Goal: Task Accomplishment & Management: Use online tool/utility

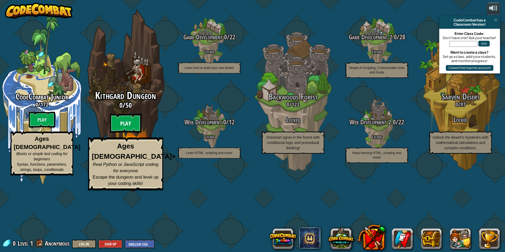
click at [120, 133] on btn "Play" at bounding box center [126, 123] width 32 height 19
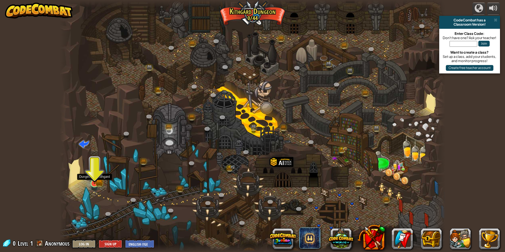
click at [92, 180] on img at bounding box center [94, 172] width 10 height 23
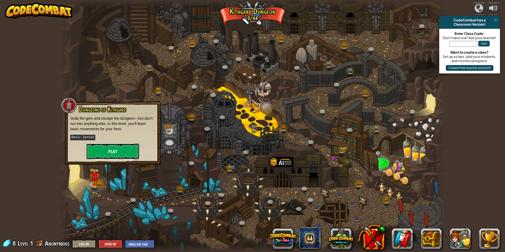
click at [109, 150] on button "Play" at bounding box center [112, 151] width 53 height 16
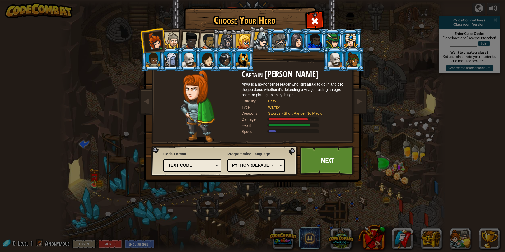
click at [325, 149] on link "Next" at bounding box center [327, 160] width 55 height 29
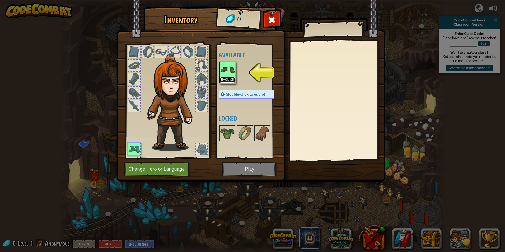
click at [232, 78] on button "Equip" at bounding box center [227, 80] width 15 height 6
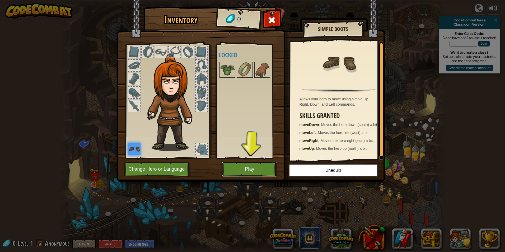
click at [243, 167] on button "Play" at bounding box center [249, 169] width 55 height 15
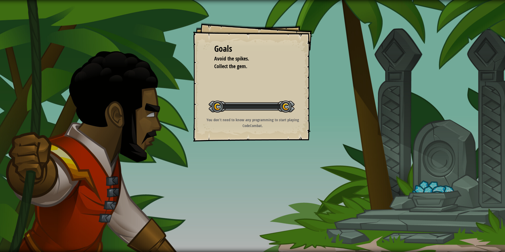
click at [243, 167] on div "Goals Avoid the spikes. Collect the gem. Start Level Error loading from server.…" at bounding box center [252, 126] width 505 height 252
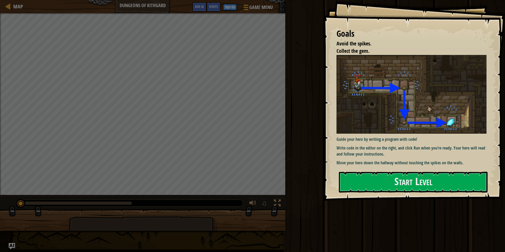
drag, startPoint x: 434, startPoint y: 153, endPoint x: 430, endPoint y: 153, distance: 3.5
click at [430, 153] on p "Write code in the editor on the right, and click Run when you’re ready. Your he…" at bounding box center [413, 151] width 154 height 12
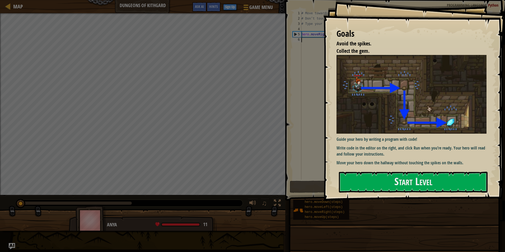
drag, startPoint x: 436, startPoint y: 169, endPoint x: 433, endPoint y: 169, distance: 3.4
click at [434, 169] on div "Goals Avoid the spikes. Collect the gem. Guide your hero by writing a program w…" at bounding box center [414, 100] width 182 height 201
drag, startPoint x: 415, startPoint y: 188, endPoint x: 415, endPoint y: 185, distance: 3.4
click at [414, 187] on button "Start Level" at bounding box center [413, 182] width 149 height 21
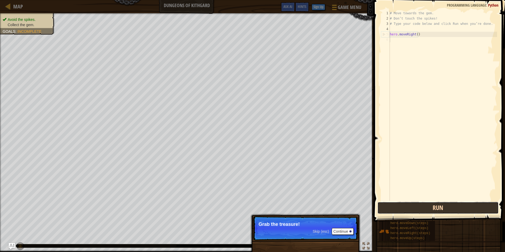
click at [385, 212] on button "Run" at bounding box center [437, 208] width 121 height 12
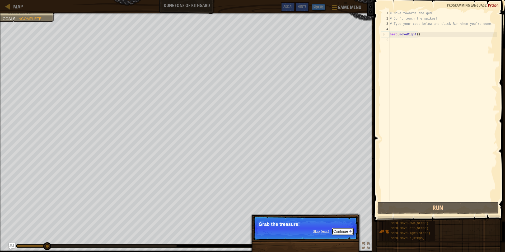
click at [344, 228] on button "Continue" at bounding box center [342, 231] width 22 height 7
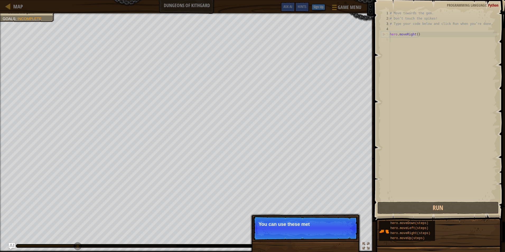
click at [346, 234] on p "Skip (esc) Continue You can use these met" at bounding box center [305, 228] width 105 height 24
click at [348, 232] on button "Continue" at bounding box center [342, 231] width 22 height 7
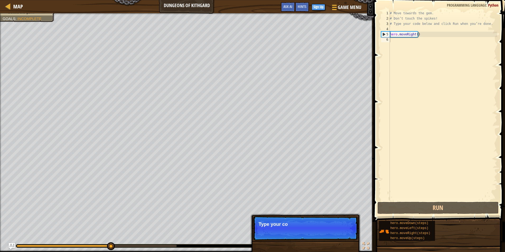
drag, startPoint x: 349, startPoint y: 232, endPoint x: 350, endPoint y: 230, distance: 2.7
click at [349, 232] on p "Skip (esc) Continue Type your co" at bounding box center [305, 228] width 105 height 24
click at [350, 230] on p "Skip (esc) Continue Type your code on the right" at bounding box center [305, 228] width 105 height 24
click at [349, 230] on button "Continue" at bounding box center [342, 231] width 22 height 7
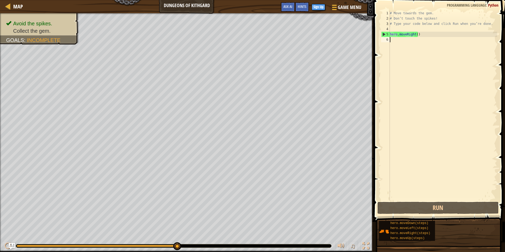
click at [392, 42] on div "# Move towards the gem. # Don’t touch the spikes! # Type your code below and cl…" at bounding box center [442, 111] width 108 height 201
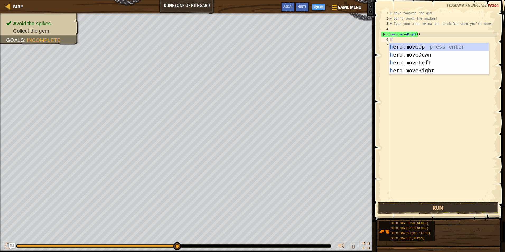
scroll to position [2, 0]
type textarea "hero"
click at [430, 53] on div "hero .moveUp press enter hero .moveDown press enter hero .moveLeft press enter …" at bounding box center [438, 67] width 100 height 48
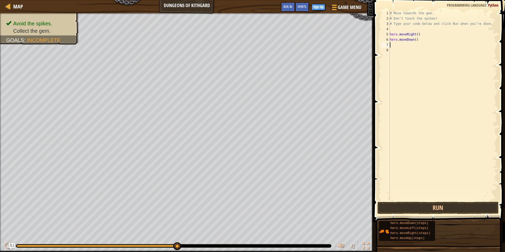
scroll to position [2, 0]
click at [415, 40] on div "# Move towards the gem. # Don’t touch the spikes! # Type your code below and cl…" at bounding box center [442, 111] width 108 height 201
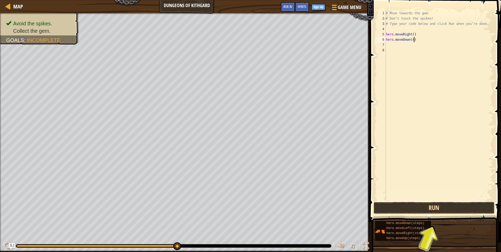
click at [439, 202] on button "Run" at bounding box center [433, 208] width 121 height 12
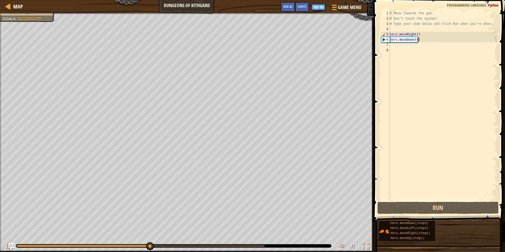
drag, startPoint x: 420, startPoint y: 38, endPoint x: 413, endPoint y: 38, distance: 7.7
click at [420, 38] on div "# Move towards the gem. # Don’t touch the spikes! # Type your code below and cl…" at bounding box center [442, 111] width 108 height 201
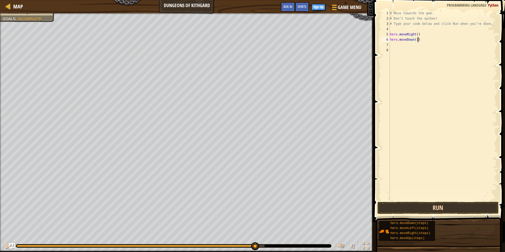
type textarea "hero.moveDown(1)"
click at [461, 207] on button "Run" at bounding box center [437, 208] width 121 height 12
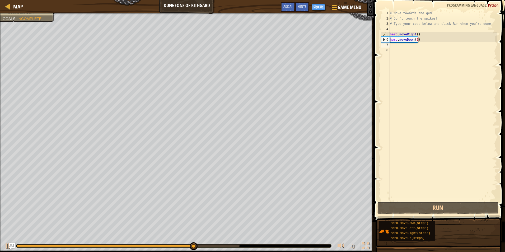
click at [410, 44] on div "# Move towards the gem. # Don’t touch the spikes! # Type your code below and cl…" at bounding box center [442, 111] width 108 height 201
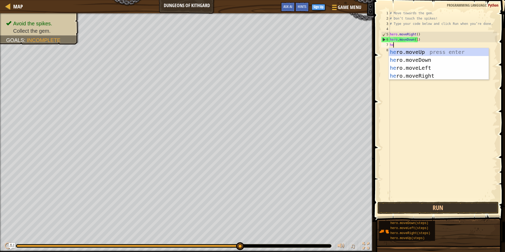
type textarea "her"
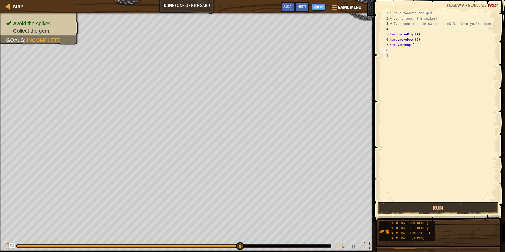
click at [424, 42] on div "# Move towards the gem. # Don’t touch the spikes! # Type your code below and cl…" at bounding box center [442, 111] width 108 height 201
type textarea "h"
type textarea "g"
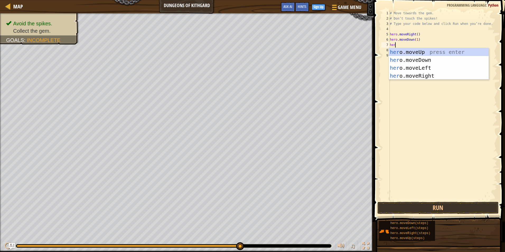
type textarea "hero"
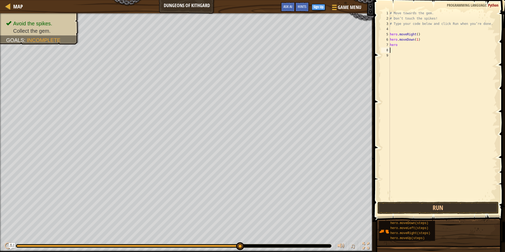
click at [409, 47] on div "# Move towards the gem. # Don’t touch the spikes! # Type your code below and cl…" at bounding box center [442, 111] width 108 height 201
type textarea "h"
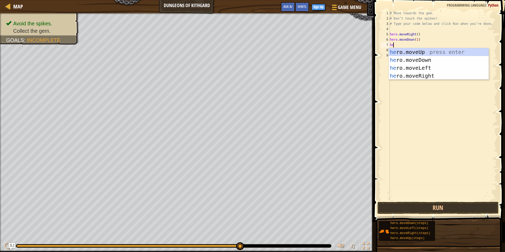
type textarea "hero"
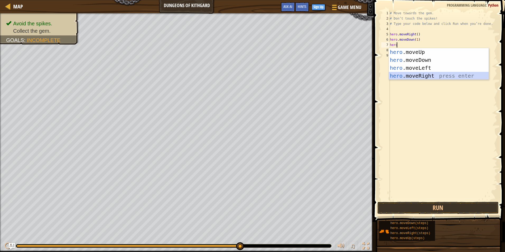
click at [414, 75] on div "hero .moveUp press enter hero .moveDown press enter hero .moveLeft press enter …" at bounding box center [438, 72] width 100 height 48
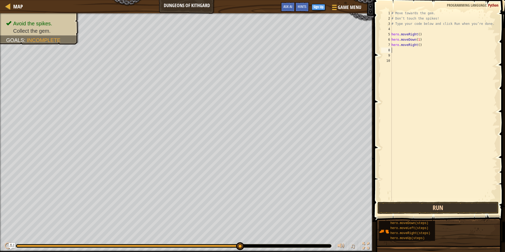
drag, startPoint x: 413, startPoint y: 198, endPoint x: 411, endPoint y: 205, distance: 6.9
click at [412, 200] on div "# Move towards the gem. # Don’t touch the spikes! # Type your code below and cl…" at bounding box center [443, 111] width 107 height 201
click at [420, 210] on button "Run" at bounding box center [437, 208] width 121 height 12
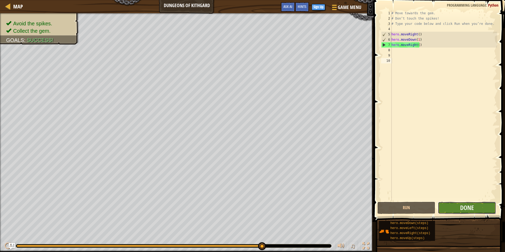
click at [483, 209] on button "Done" at bounding box center [467, 208] width 58 height 12
